Goal: Find specific page/section: Find specific page/section

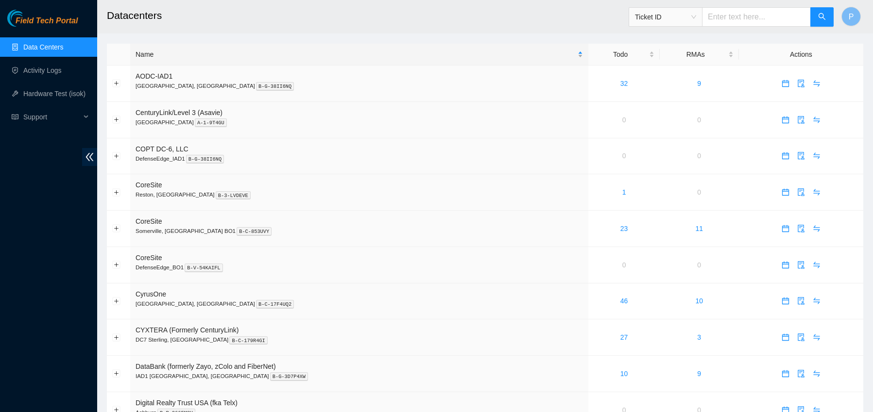
click at [170, 59] on div "Name" at bounding box center [359, 54] width 447 height 11
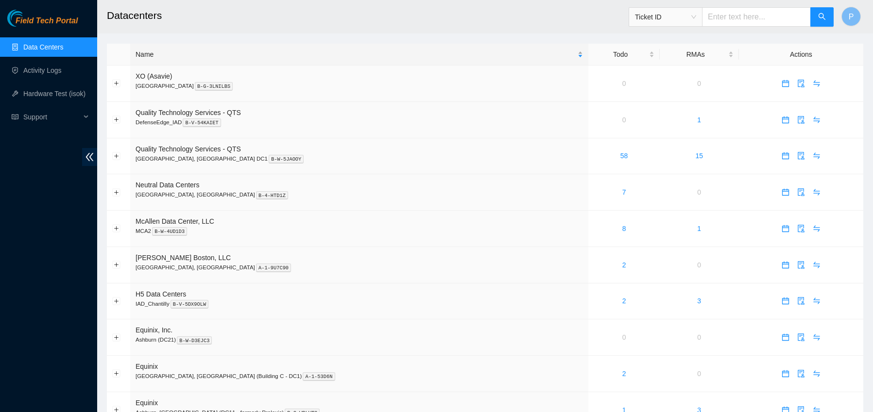
click at [170, 59] on div "Name" at bounding box center [359, 54] width 447 height 11
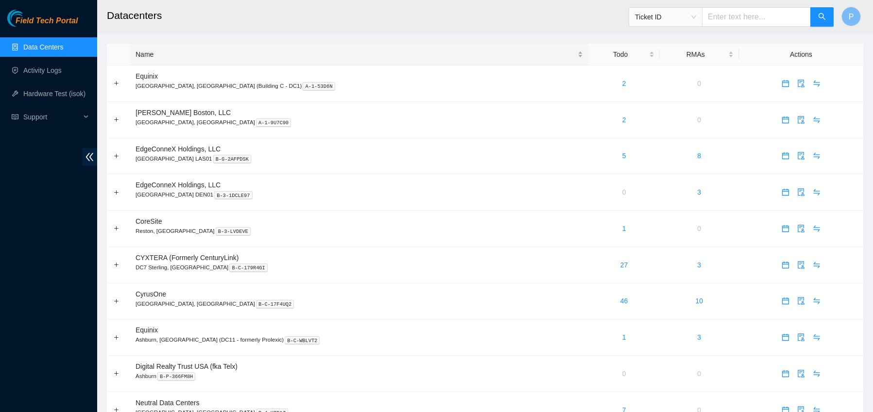
click at [170, 59] on div "Name" at bounding box center [359, 54] width 447 height 11
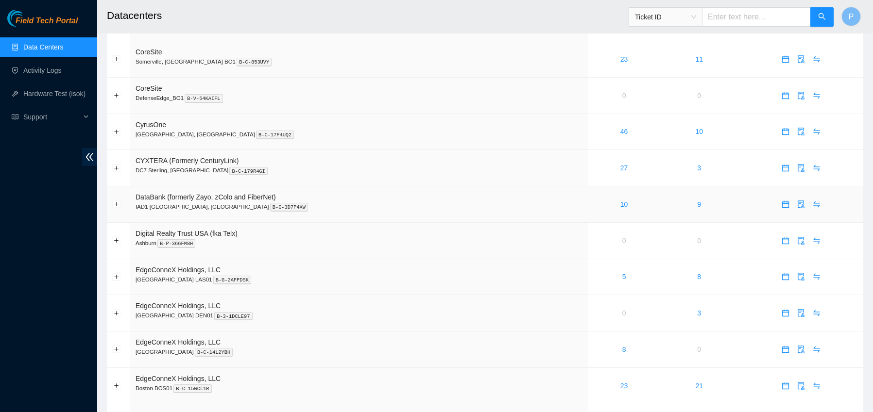
scroll to position [171, 0]
click at [620, 201] on link "10" at bounding box center [624, 203] width 8 height 8
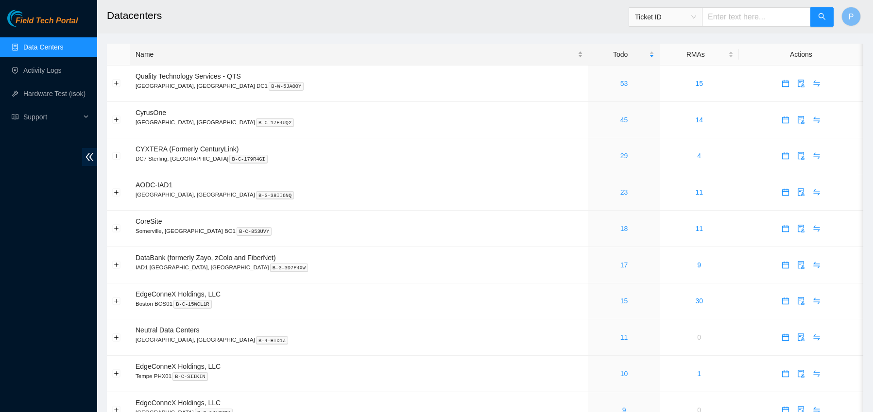
click at [249, 60] on div "Name" at bounding box center [359, 54] width 447 height 11
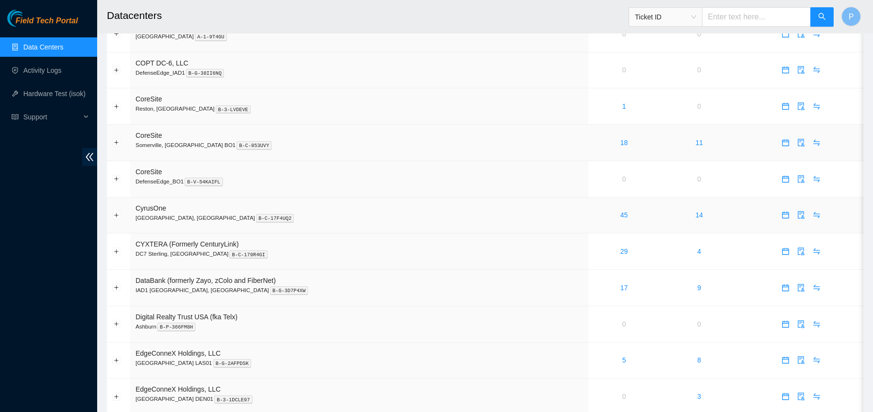
scroll to position [86, 0]
click at [620, 287] on link "17" at bounding box center [624, 288] width 8 height 8
